Goal: Complete application form

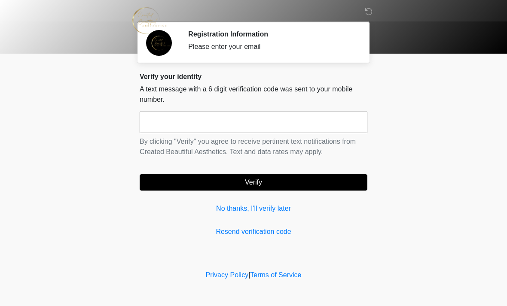
click at [250, 124] on input "text" at bounding box center [254, 122] width 228 height 21
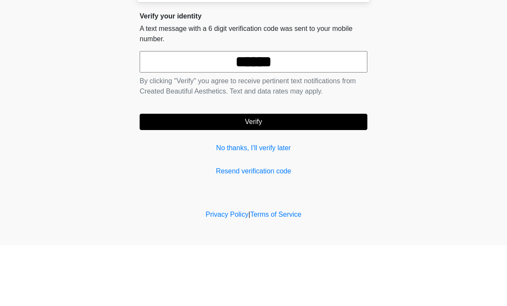
type input "******"
click at [309, 174] on button "Verify" at bounding box center [254, 182] width 228 height 16
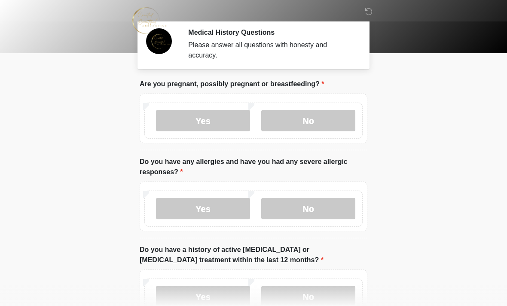
scroll to position [9, 0]
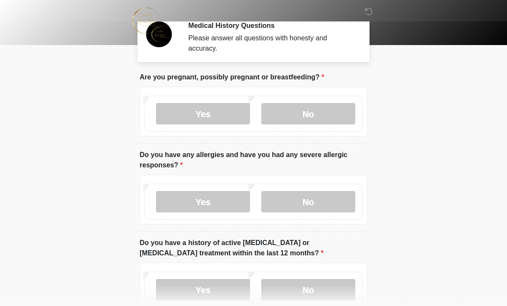
click at [320, 114] on label "No" at bounding box center [308, 113] width 94 height 21
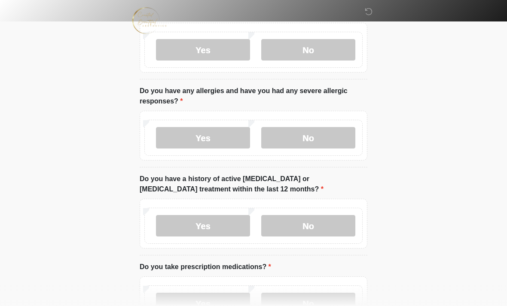
scroll to position [74, 0]
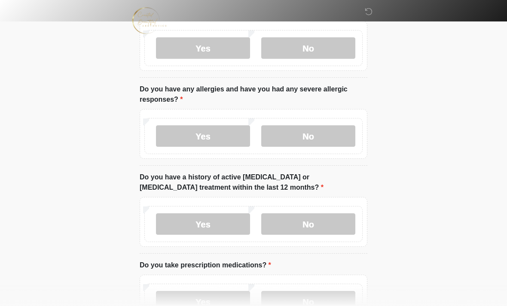
click at [218, 134] on label "Yes" at bounding box center [203, 135] width 94 height 21
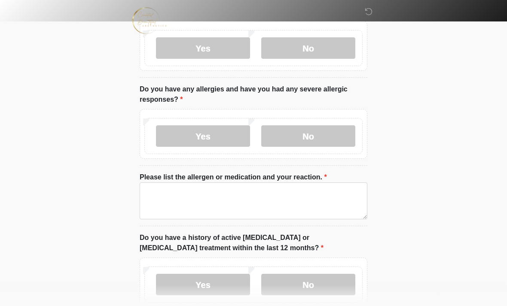
click at [303, 138] on label "No" at bounding box center [308, 135] width 94 height 21
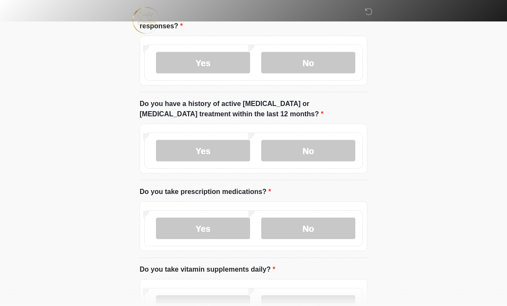
scroll to position [148, 0]
click at [328, 148] on label "No" at bounding box center [308, 150] width 94 height 21
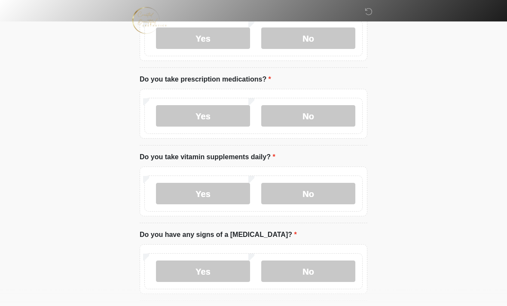
scroll to position [260, 0]
click at [221, 114] on label "Yes" at bounding box center [203, 115] width 94 height 21
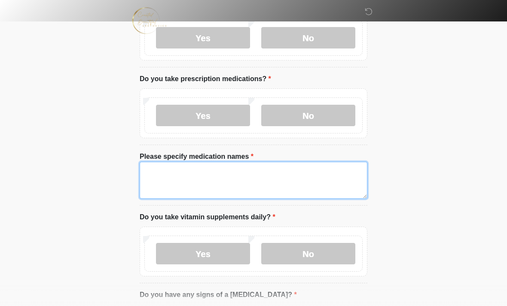
click at [214, 179] on textarea "Please specify medication names" at bounding box center [254, 180] width 228 height 37
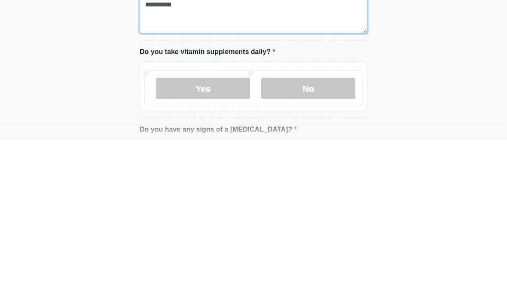
type textarea "**********"
click at [228, 243] on label "Yes" at bounding box center [203, 253] width 94 height 21
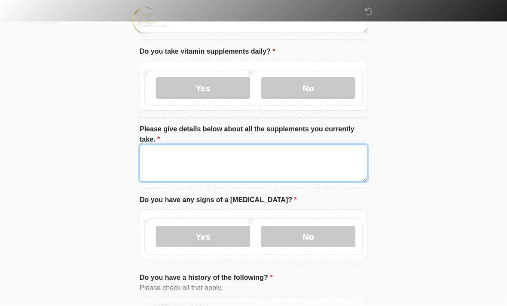
click at [207, 152] on textarea "Please give details below about all the supplements you currently take." at bounding box center [254, 163] width 228 height 37
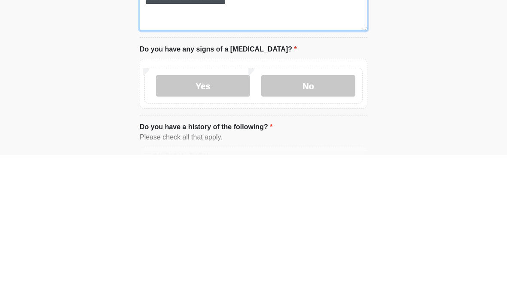
type textarea "**********"
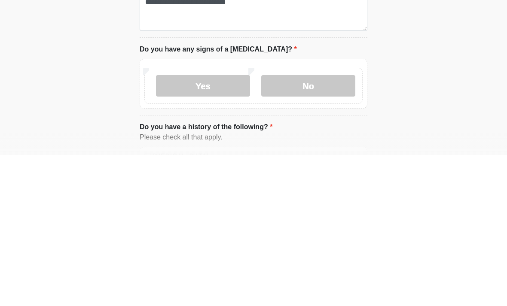
click at [314, 226] on label "No" at bounding box center [308, 236] width 94 height 21
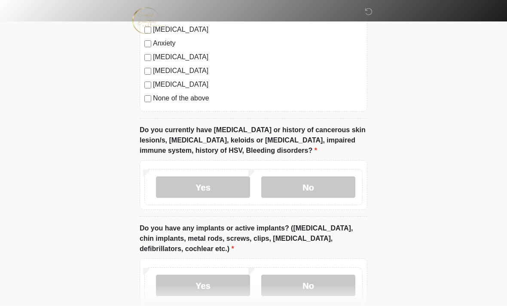
scroll to position [791, 0]
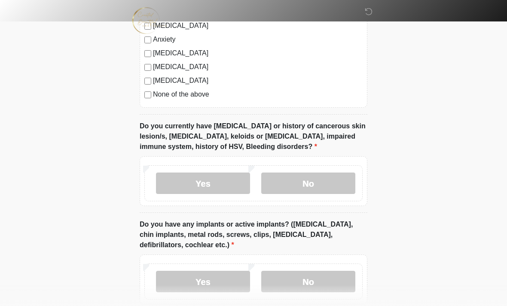
click at [333, 188] on label "No" at bounding box center [308, 183] width 94 height 21
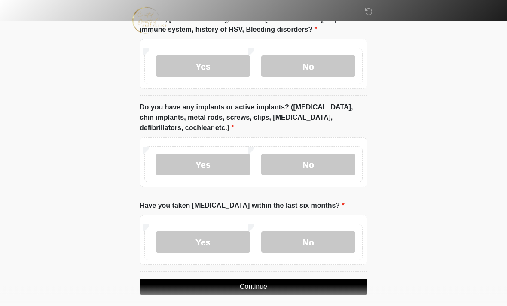
scroll to position [913, 0]
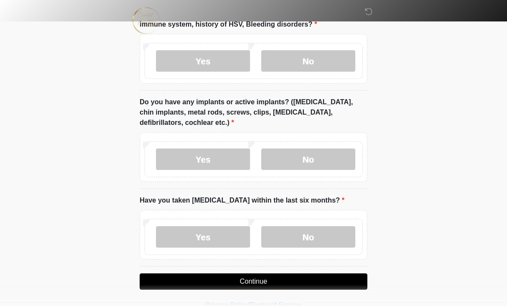
click at [326, 154] on label "No" at bounding box center [308, 159] width 94 height 21
click at [322, 234] on label "No" at bounding box center [308, 236] width 94 height 21
click at [306, 283] on button "Continue" at bounding box center [254, 282] width 228 height 16
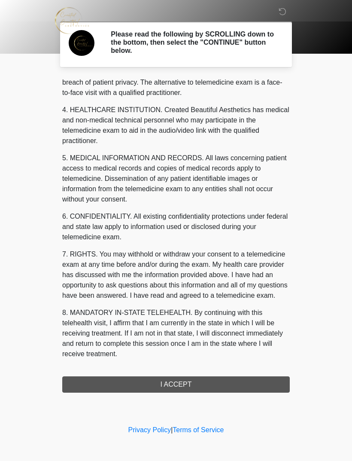
scroll to position [219, 0]
click at [219, 306] on button "I ACCEPT" at bounding box center [176, 384] width 228 height 16
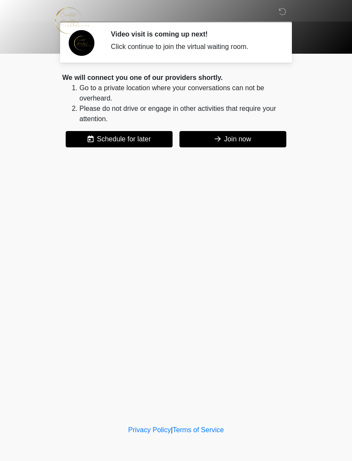
click at [244, 139] on button "Join now" at bounding box center [232, 139] width 107 height 16
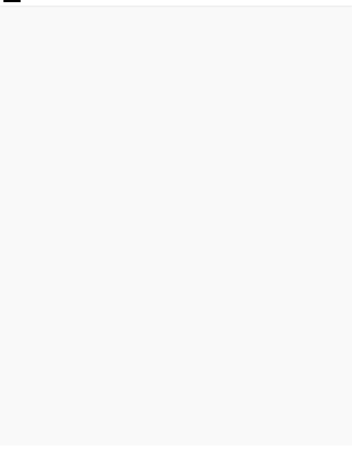
scroll to position [3, 0]
